Goal: Task Accomplishment & Management: Use online tool/utility

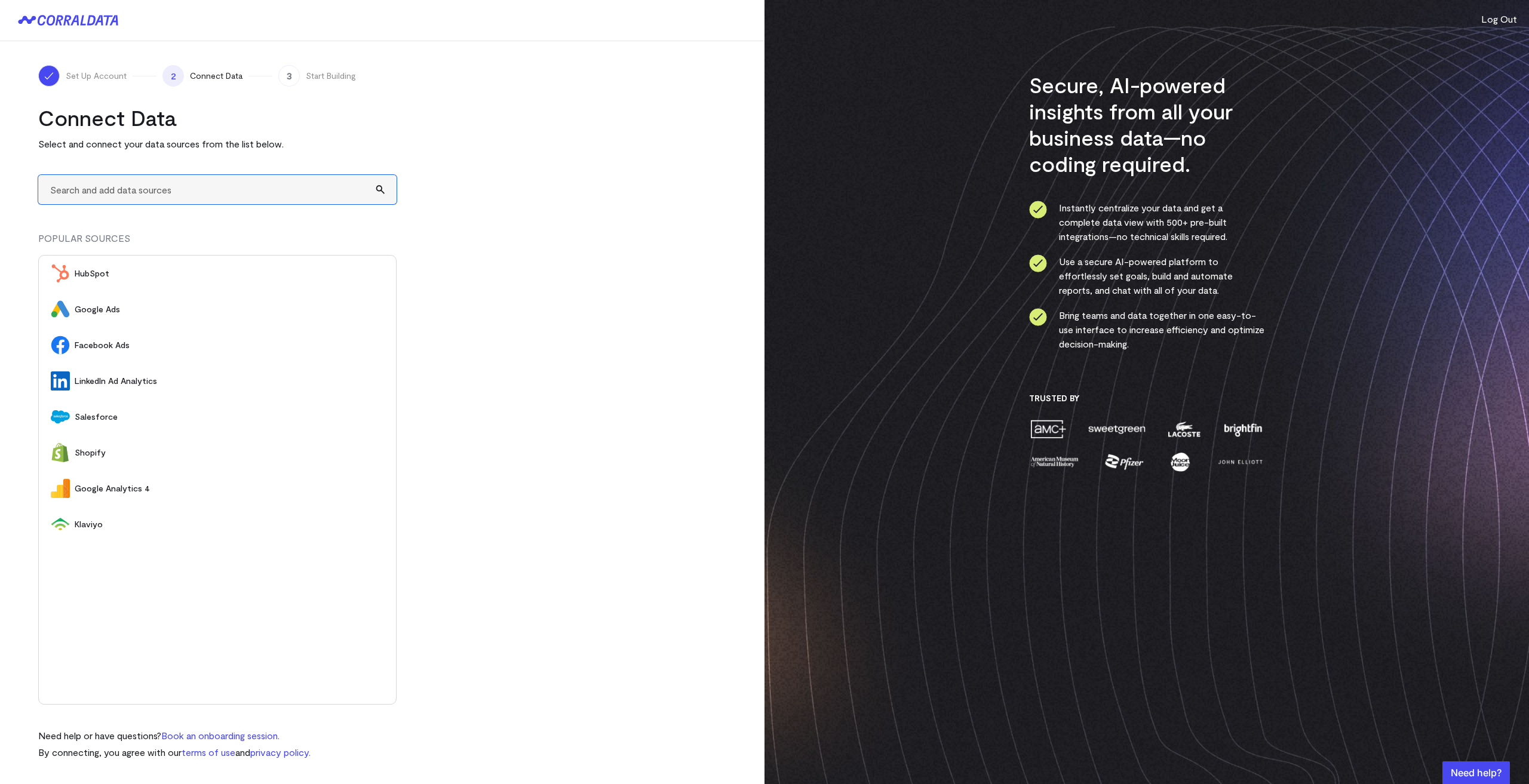
click at [156, 190] on input "text" at bounding box center [217, 190] width 358 height 29
type input "A"
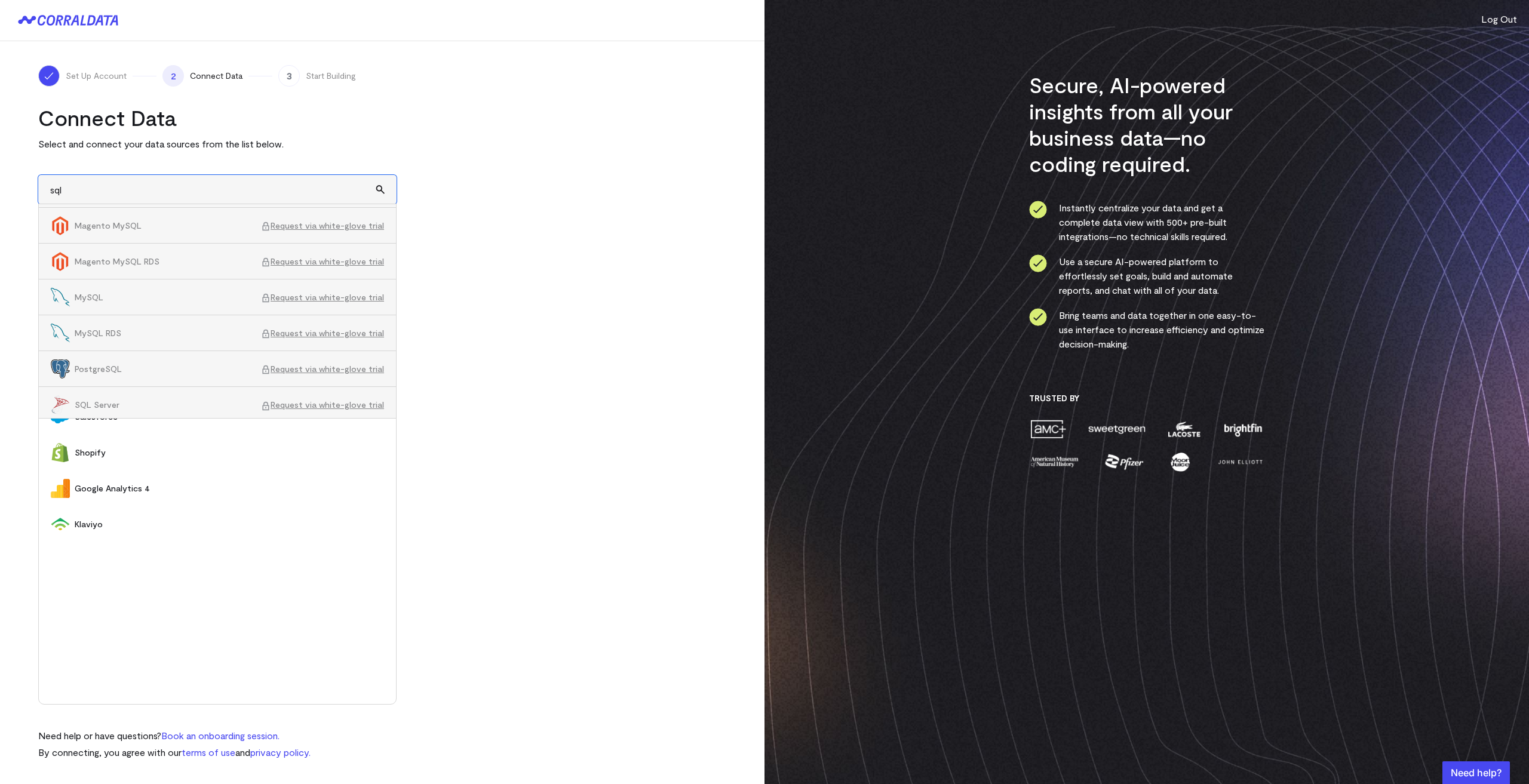
scroll to position [538, 0]
click at [127, 401] on span "SQL Server" at bounding box center [167, 400] width 187 height 12
type input "SQL ServerRequest via white-glove trial"
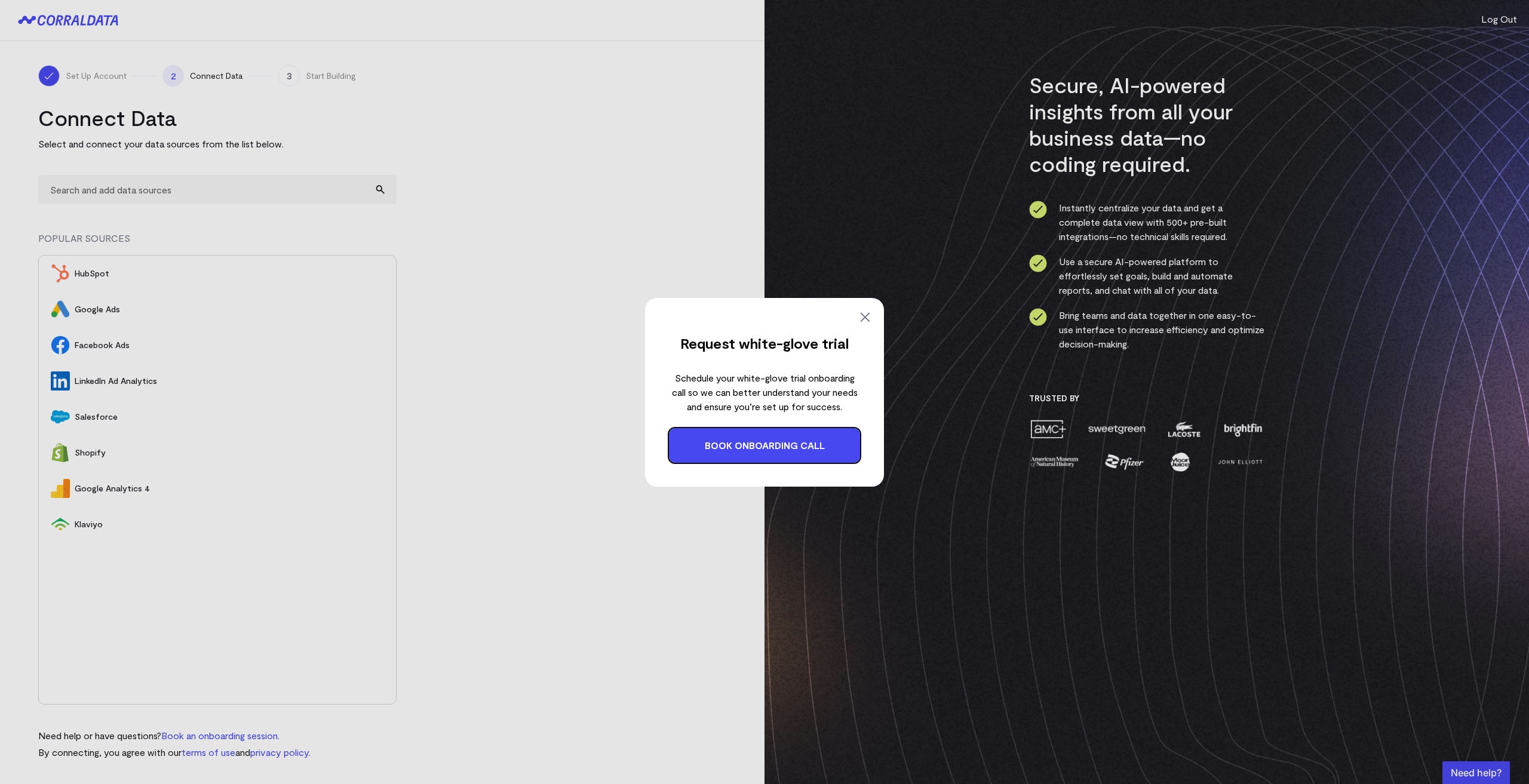
click at [869, 313] on img at bounding box center [865, 317] width 14 height 14
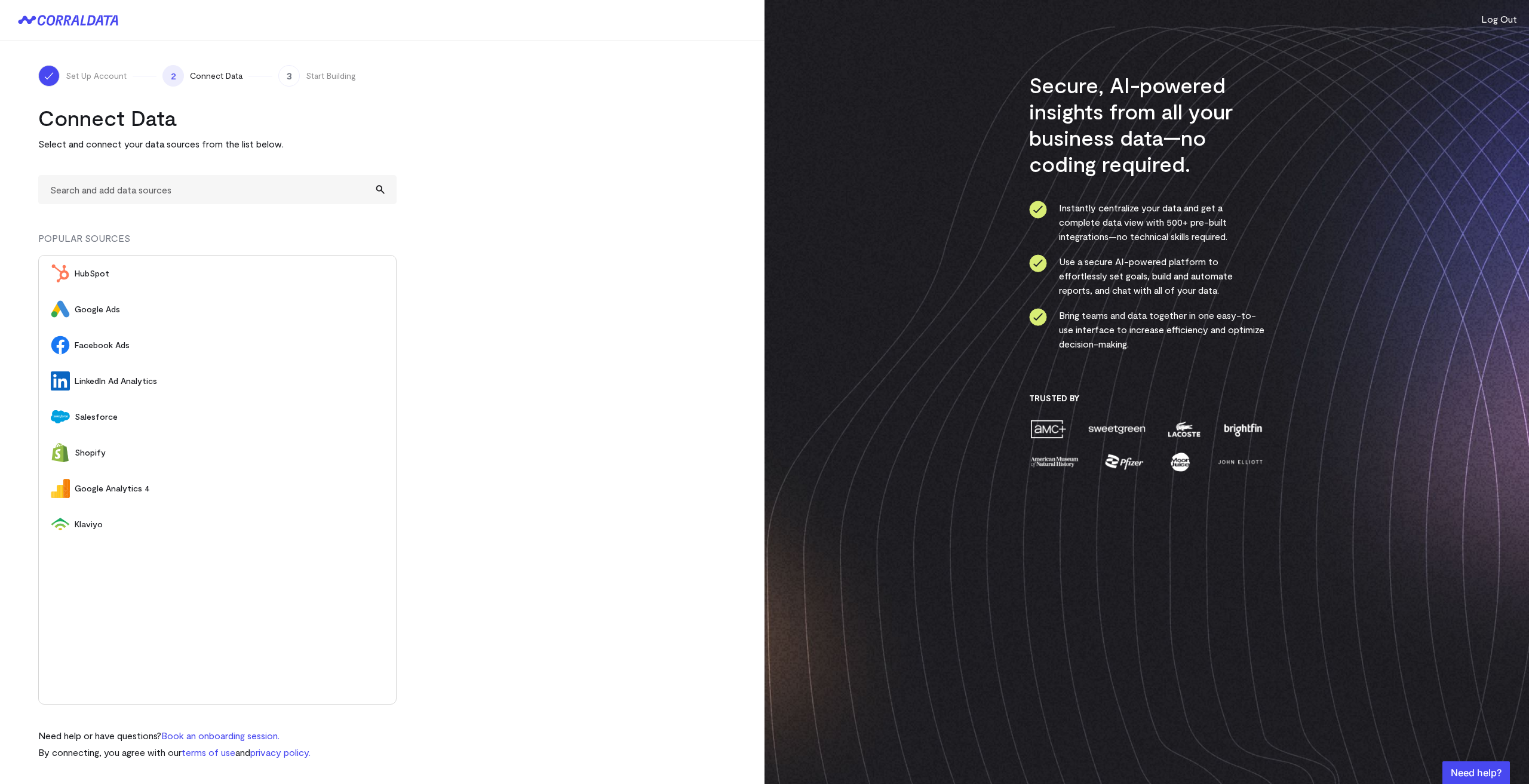
click at [556, 302] on turbo-frame "Connect Data Select and connect your data sources from the list below. POPULAR …" at bounding box center [382, 432] width 688 height 655
click at [200, 186] on input "text" at bounding box center [217, 190] width 358 height 29
type input "A"
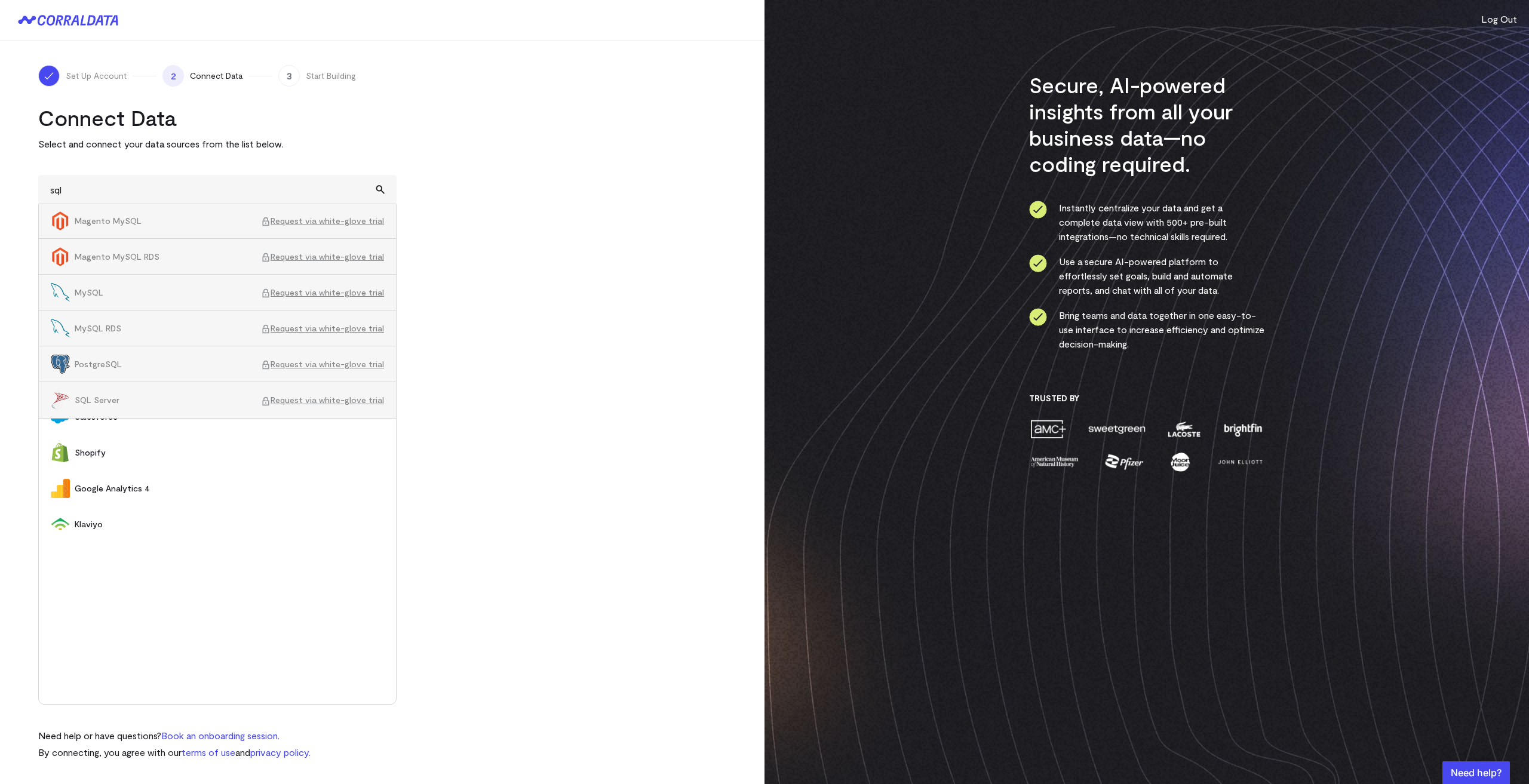
click at [180, 399] on span "SQL Server" at bounding box center [167, 400] width 187 height 12
type input "SQL ServerRequest via white-glove trial"
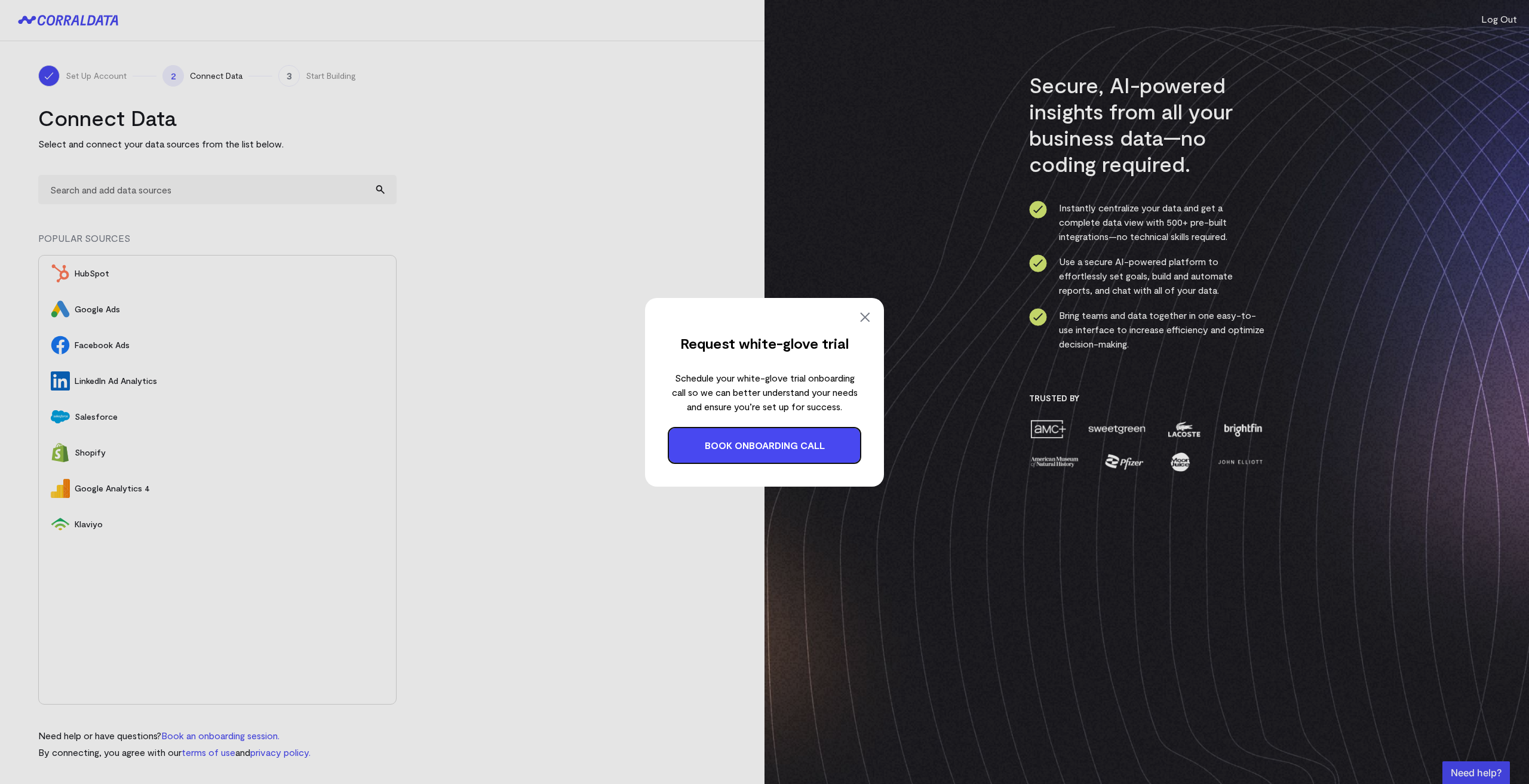
click at [737, 438] on link "Book onboarding call" at bounding box center [765, 446] width 191 height 35
